Goal: Task Accomplishment & Management: Manage account settings

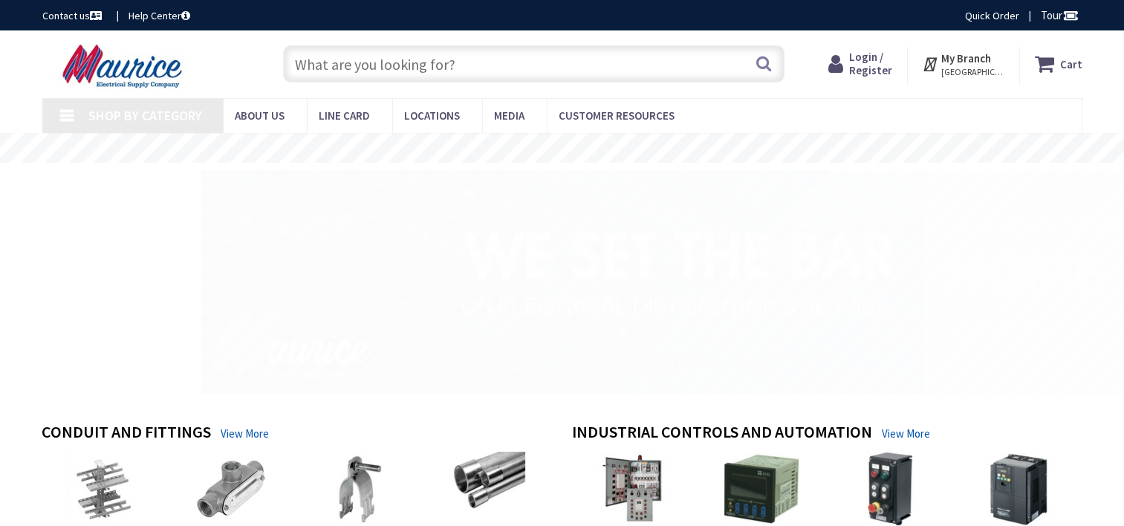
type input "St Christopher[GEOGRAPHIC_DATA], [GEOGRAPHIC_DATA]"
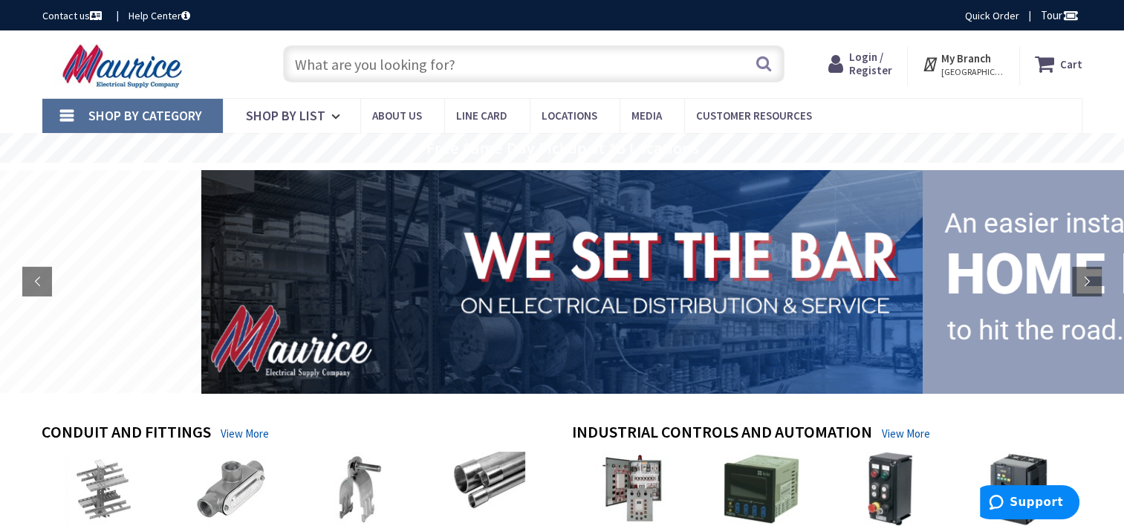
click at [872, 56] on span "Login / Register" at bounding box center [870, 63] width 43 height 27
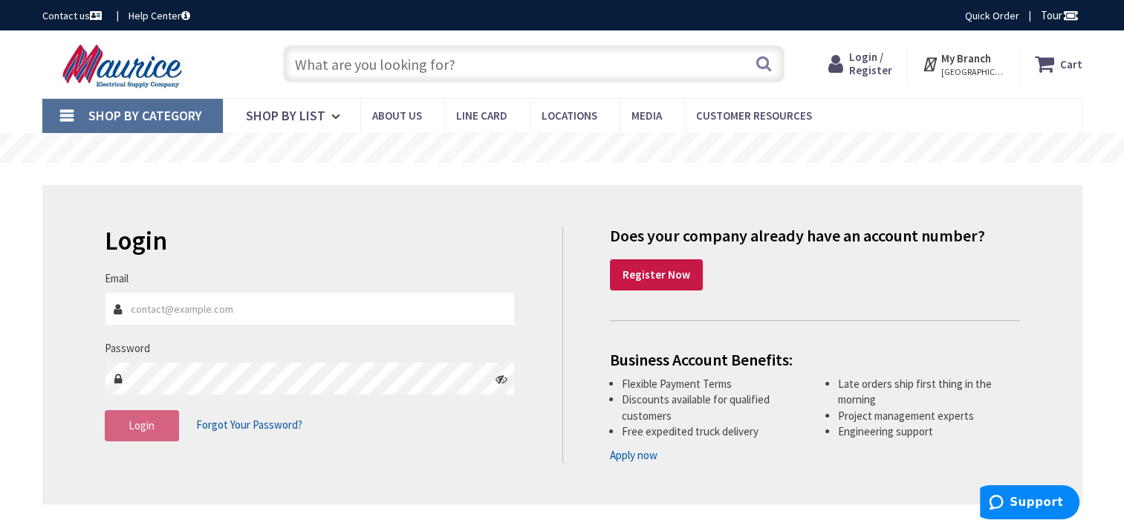
click at [201, 308] on input "Email" at bounding box center [310, 308] width 411 height 33
type input "[EMAIL_ADDRESS][DOMAIN_NAME]"
click at [504, 383] on icon at bounding box center [502, 379] width 12 height 12
click at [131, 428] on span "Login" at bounding box center [142, 425] width 26 height 14
